Goal: Information Seeking & Learning: Learn about a topic

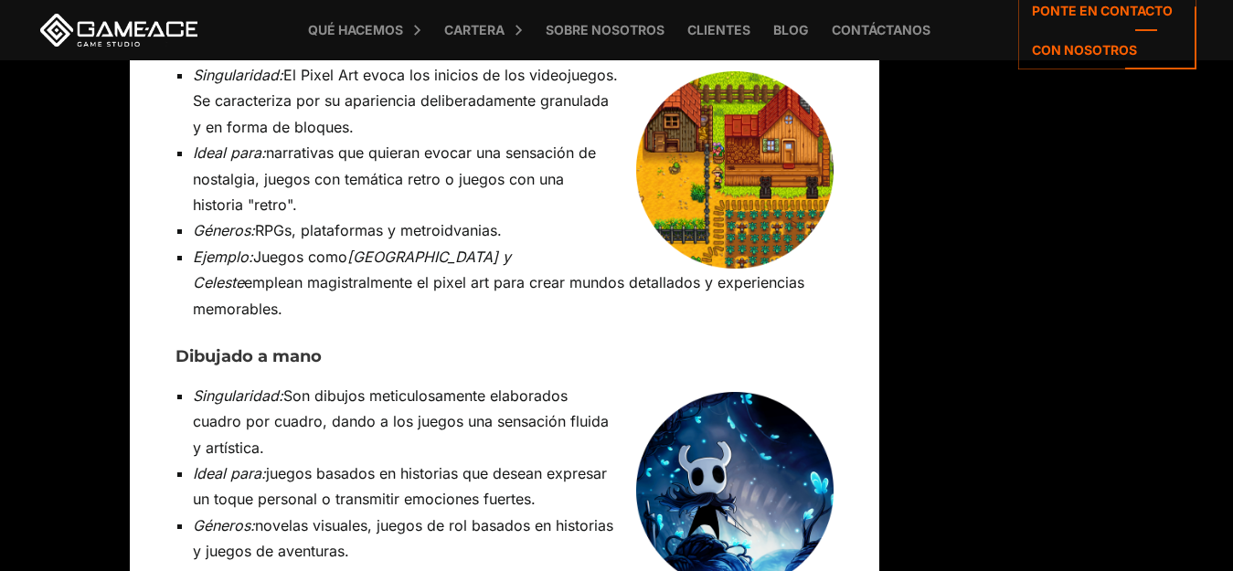
drag, startPoint x: 768, startPoint y: 289, endPoint x: 716, endPoint y: 312, distance: 56.0
click at [716, 392] on img at bounding box center [734, 490] width 197 height 197
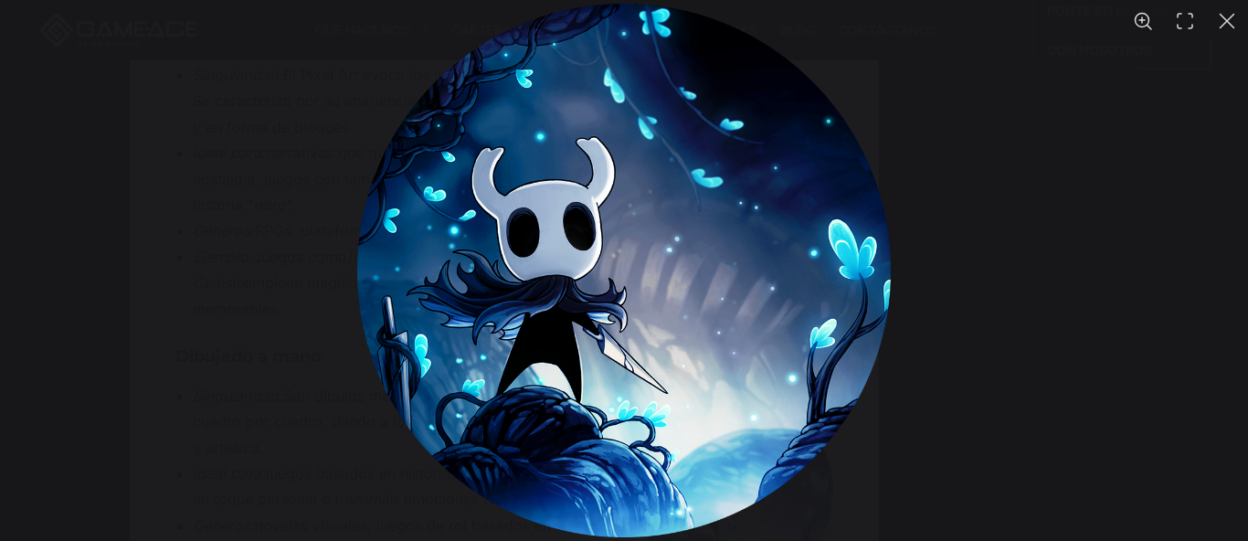
click at [230, 311] on div "You can close this modal content with the ESC key" at bounding box center [624, 270] width 1248 height 541
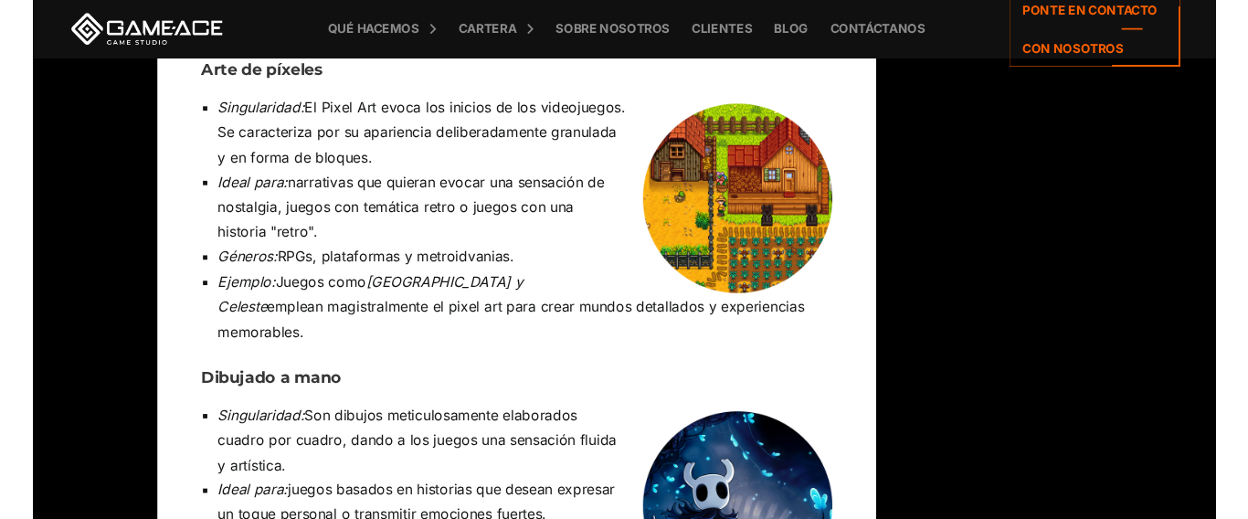
scroll to position [6540, 0]
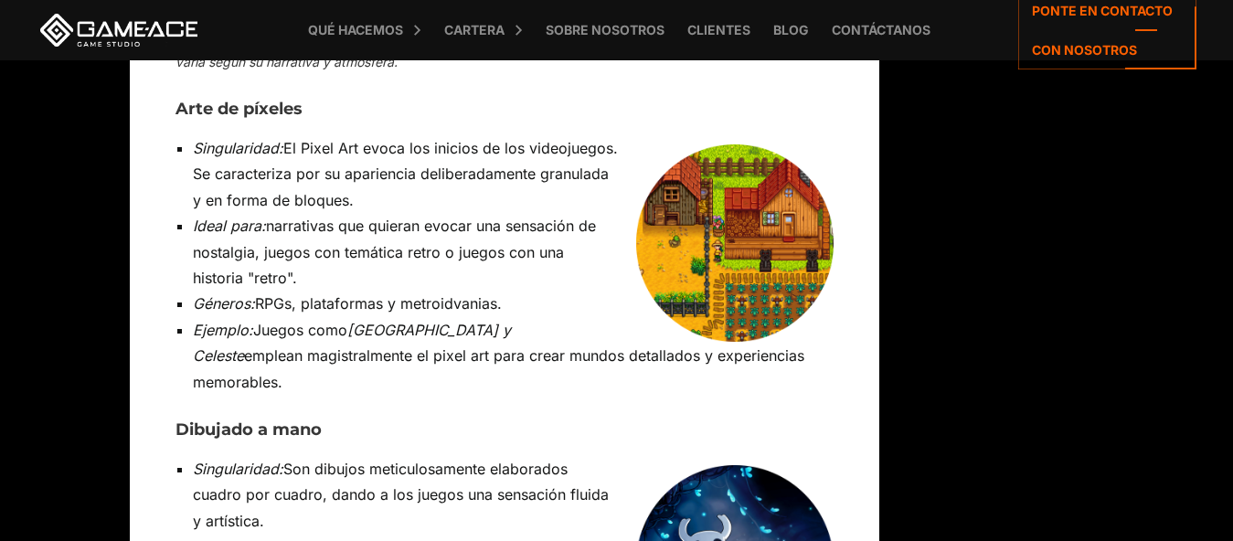
click at [722, 144] on img at bounding box center [734, 242] width 197 height 197
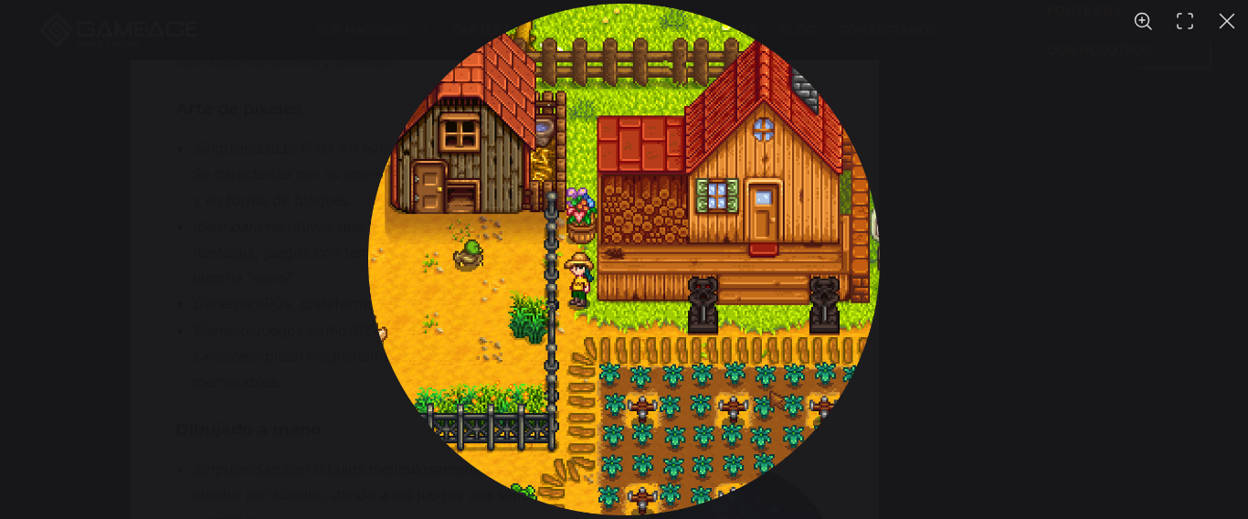
click at [696, 207] on img "You can close this modal content with the ESC key" at bounding box center [624, 260] width 512 height 512
click at [1232, 32] on button "You can close this modal content with the ESC key" at bounding box center [1227, 21] width 42 height 42
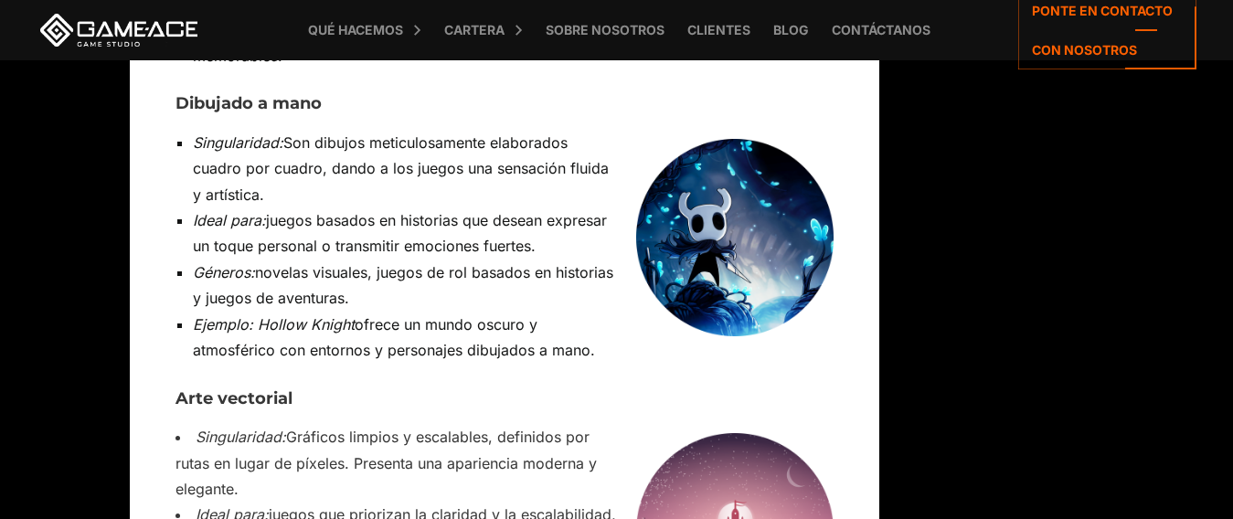
scroll to position [6942, 0]
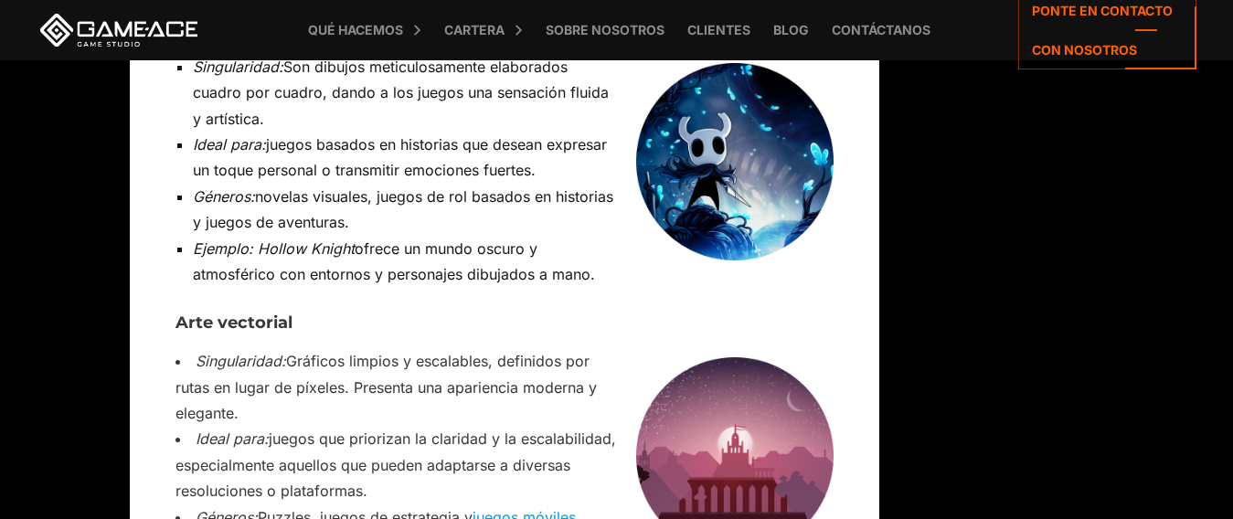
click at [710, 357] on img at bounding box center [734, 455] width 197 height 197
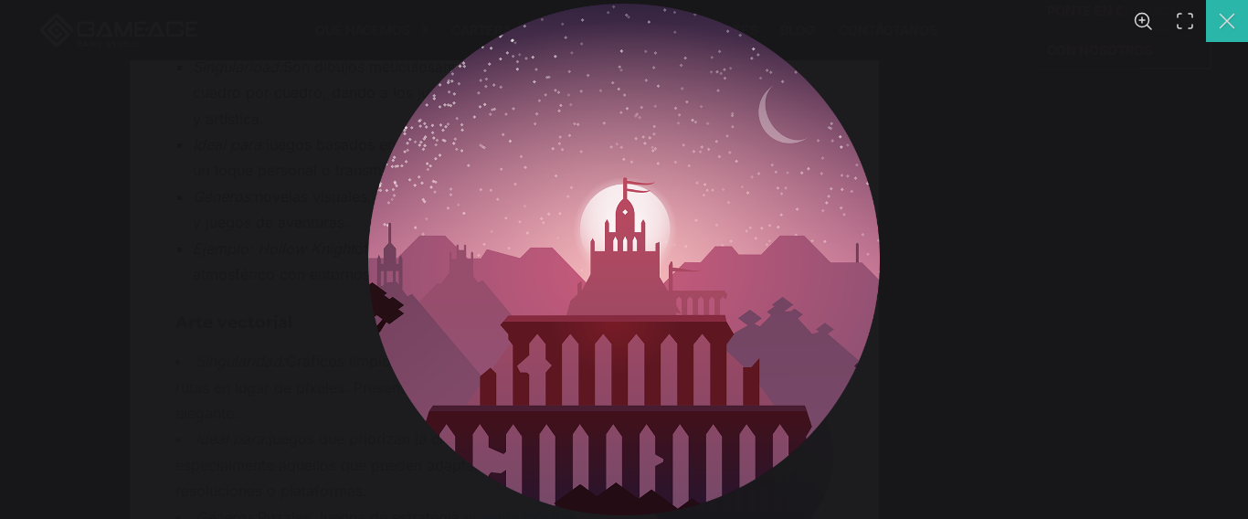
click at [1232, 9] on button "You can close this modal content with the ESC key" at bounding box center [1227, 21] width 42 height 42
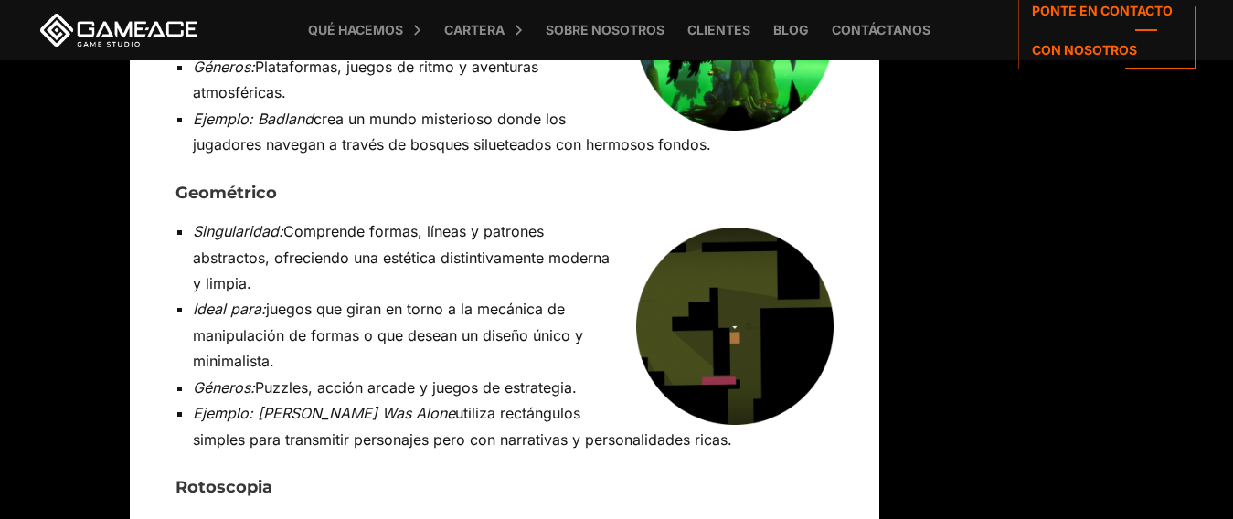
scroll to position [9367, 0]
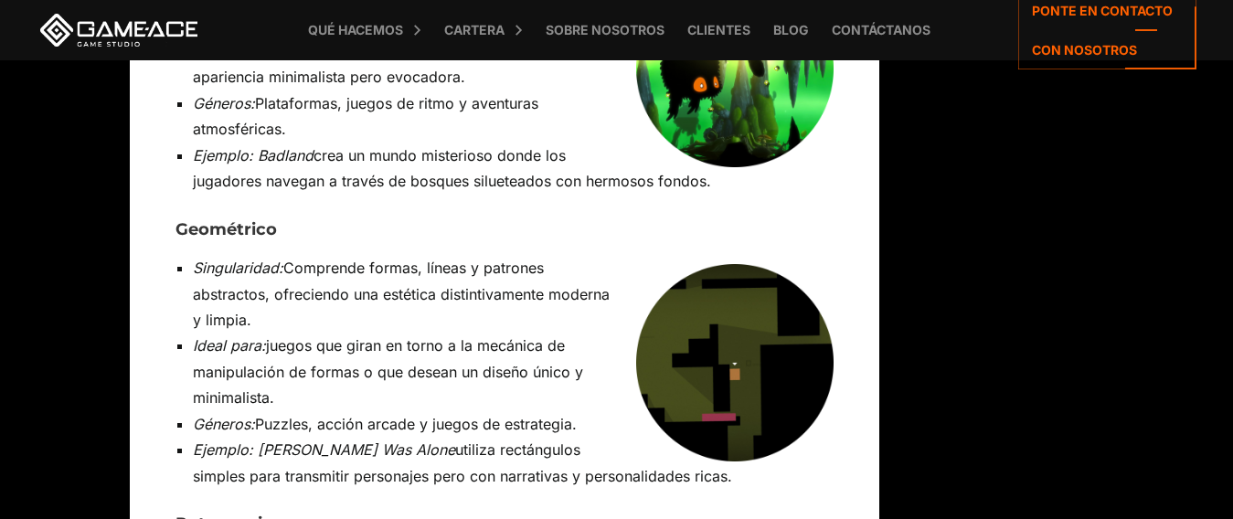
click at [699, 264] on img at bounding box center [734, 362] width 197 height 197
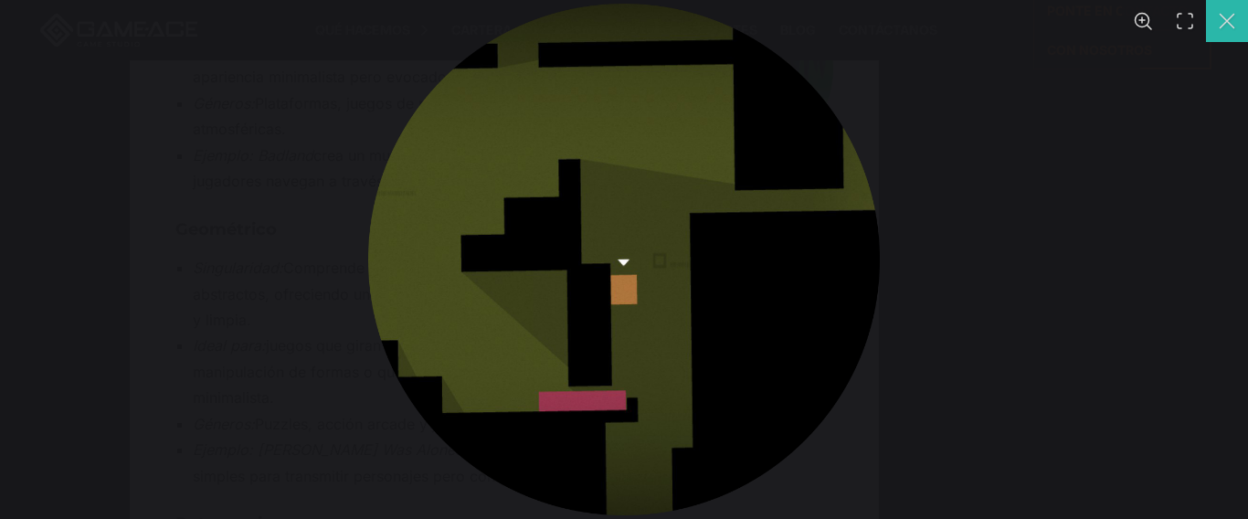
click at [1230, 18] on button "You can close this modal content with the ESC key" at bounding box center [1227, 21] width 42 height 42
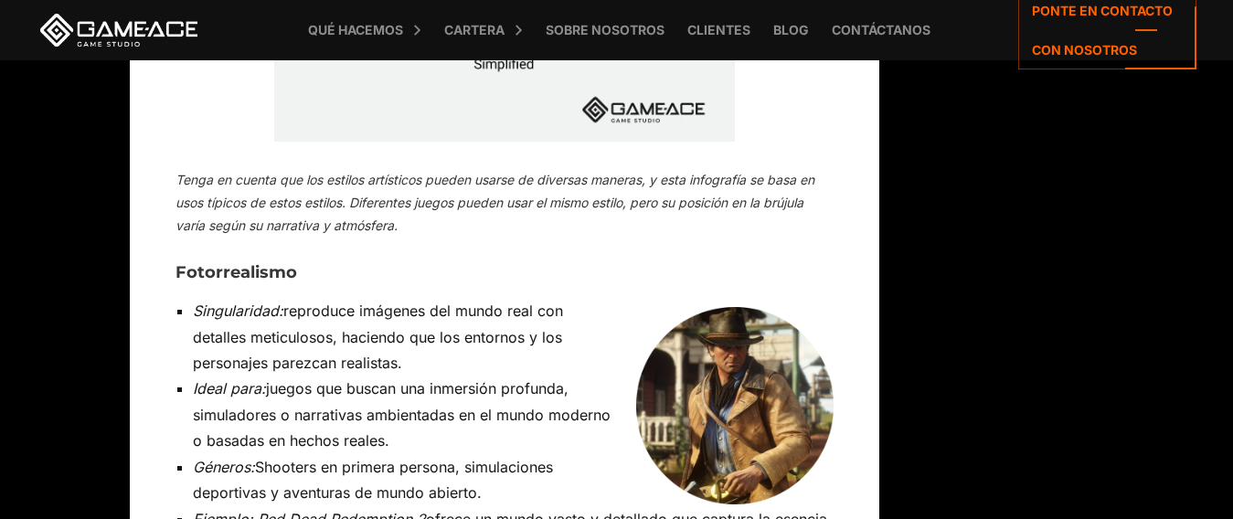
scroll to position [11256, 0]
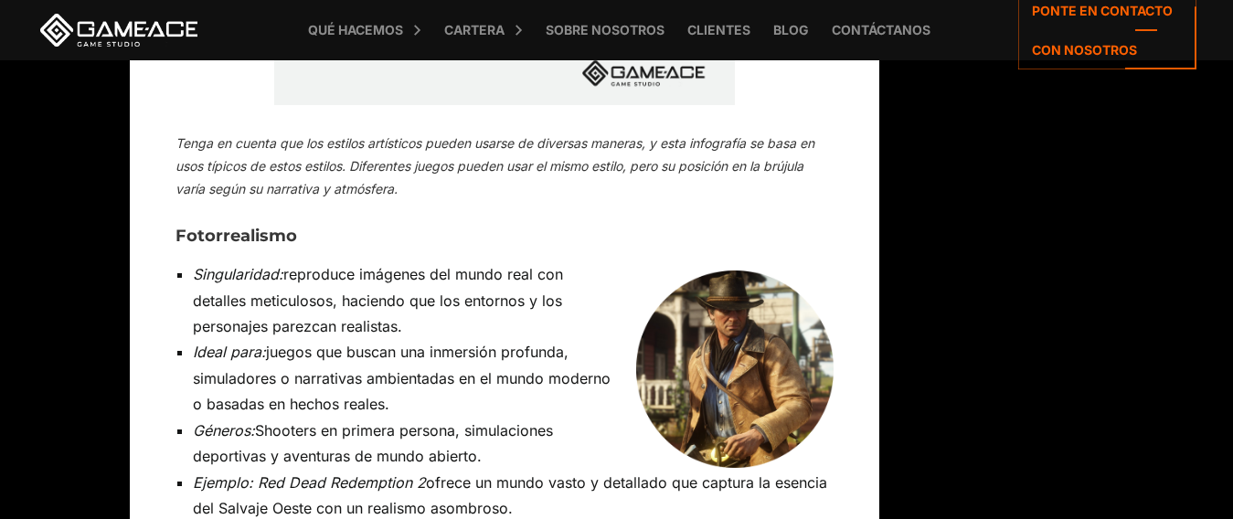
click at [721, 270] on img at bounding box center [734, 368] width 197 height 197
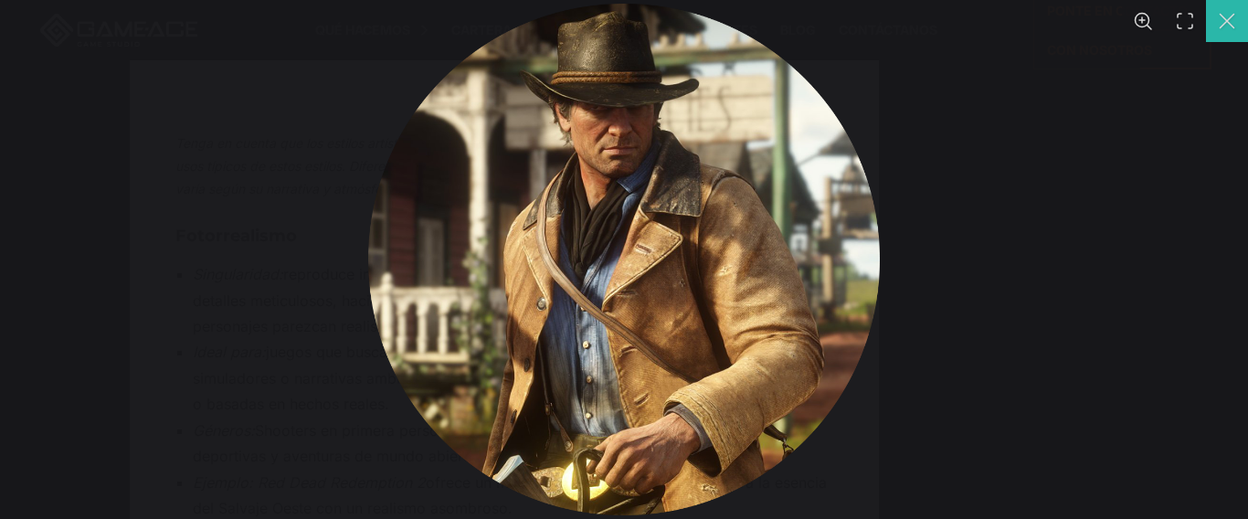
click at [1225, 21] on button "You can close this modal content with the ESC key" at bounding box center [1227, 21] width 42 height 42
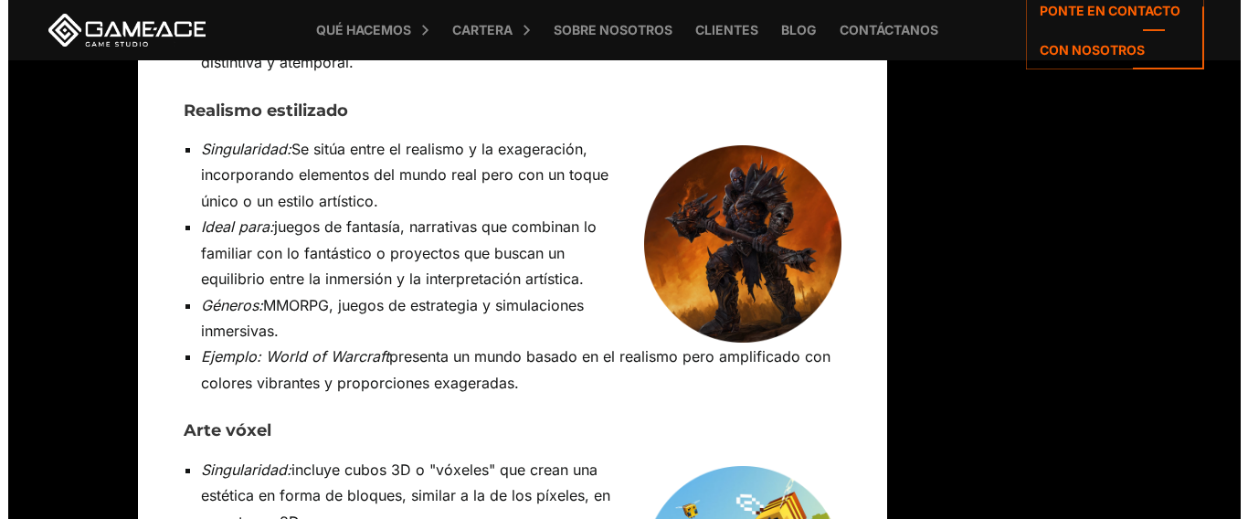
scroll to position [12316, 0]
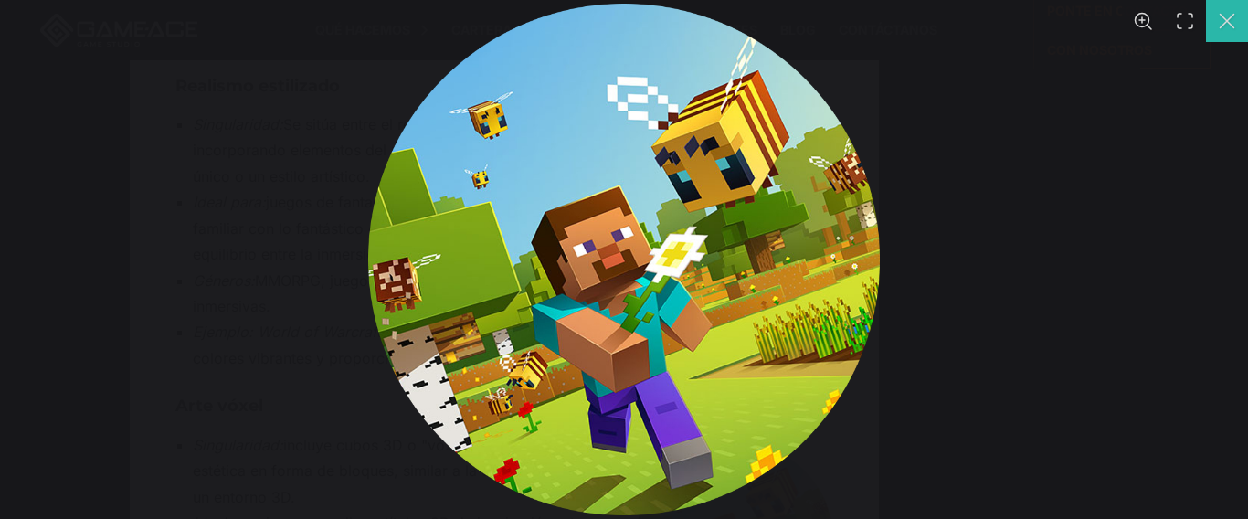
click at [1220, 24] on button "You can close this modal content with the ESC key" at bounding box center [1227, 21] width 42 height 42
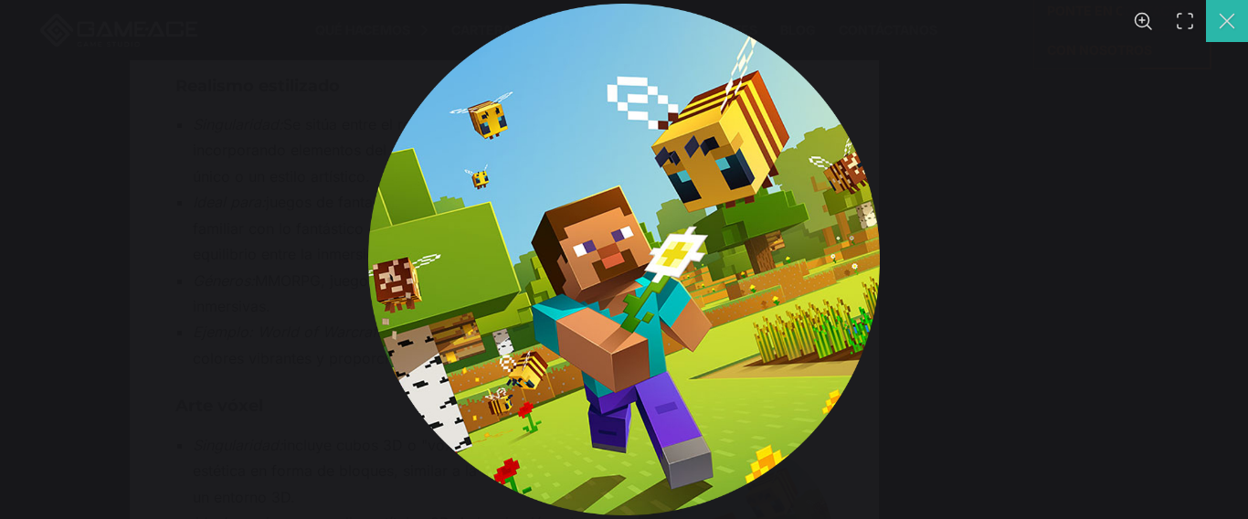
click at [1232, 22] on button "You can close this modal content with the ESC key" at bounding box center [1227, 21] width 42 height 42
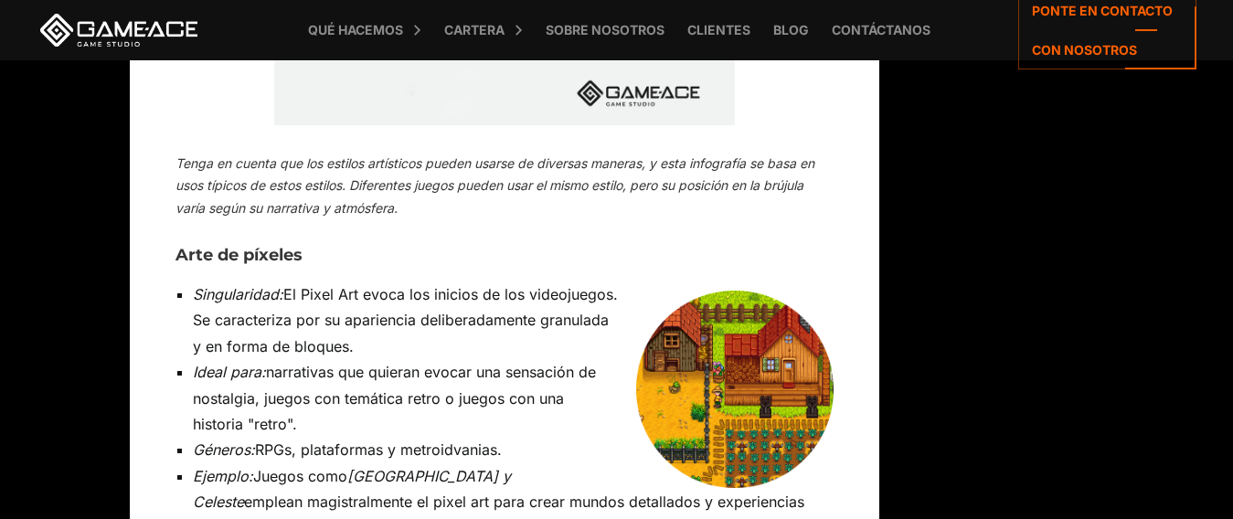
scroll to position [6358, 0]
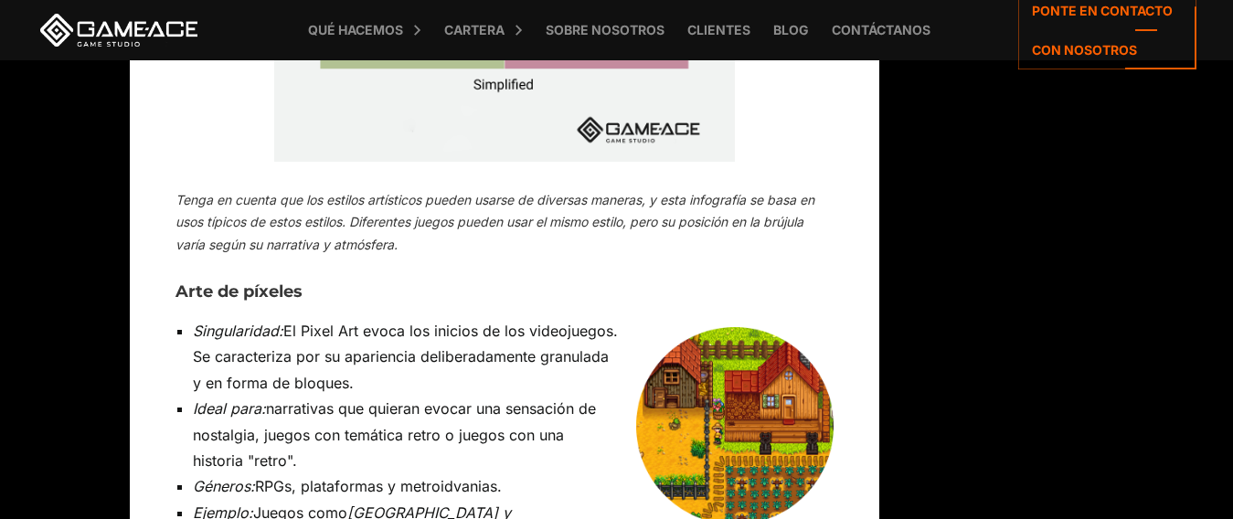
click at [757, 327] on img at bounding box center [734, 425] width 197 height 197
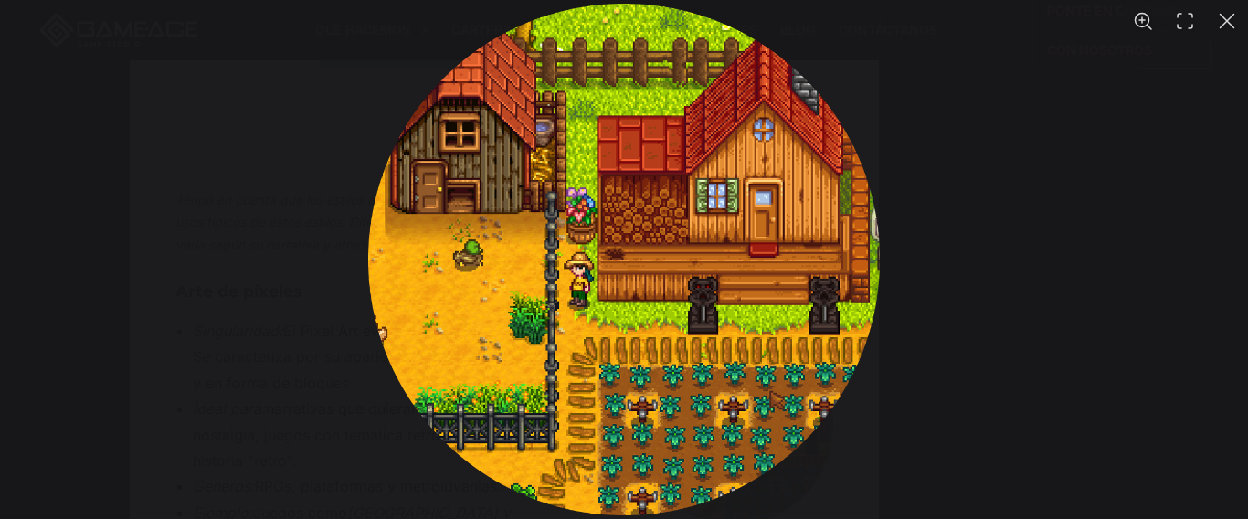
click at [697, 233] on img "You can close this modal content with the ESC key" at bounding box center [624, 260] width 512 height 512
click at [1232, 18] on button "You can close this modal content with the ESC key" at bounding box center [1227, 21] width 42 height 42
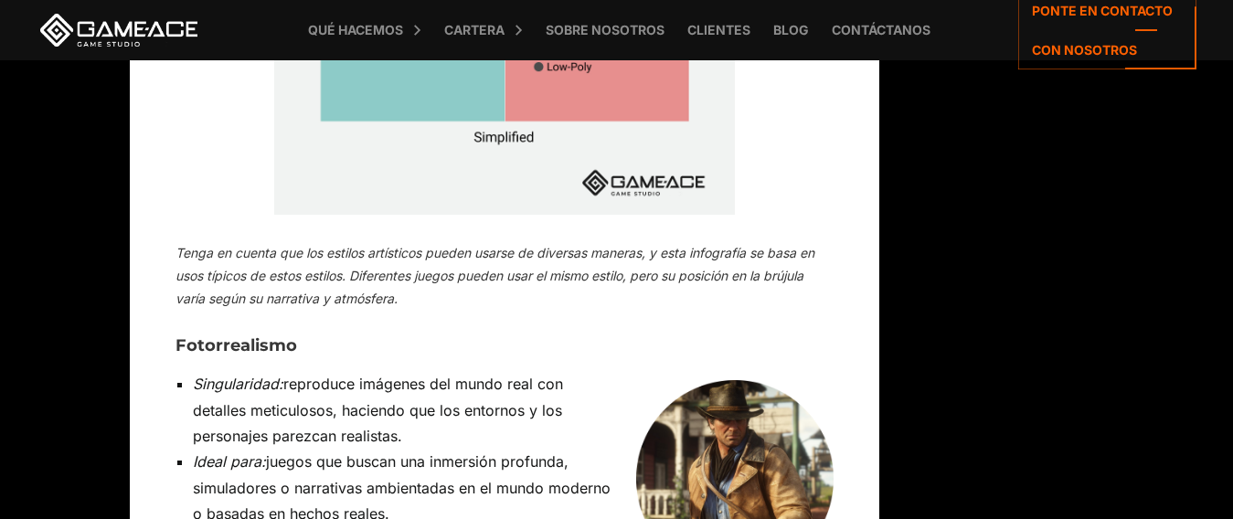
scroll to position [11110, 0]
